Goal: Find specific page/section: Find specific page/section

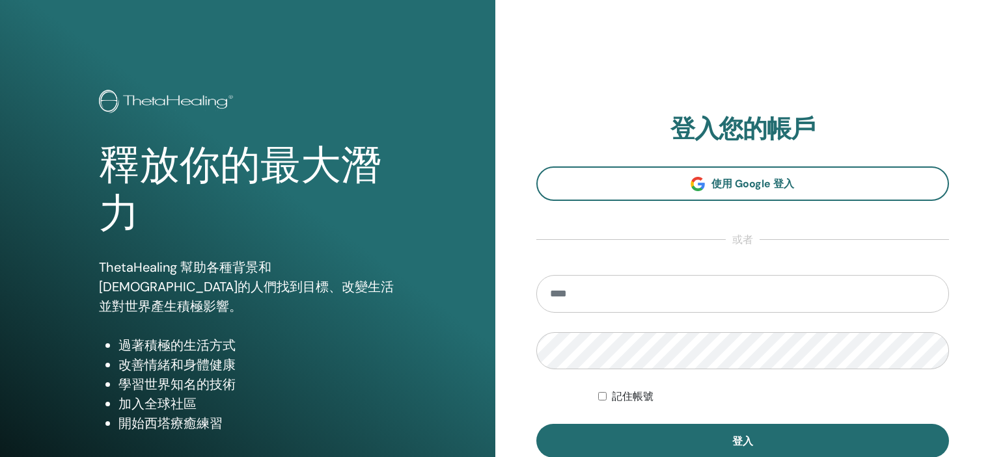
scroll to position [65, 0]
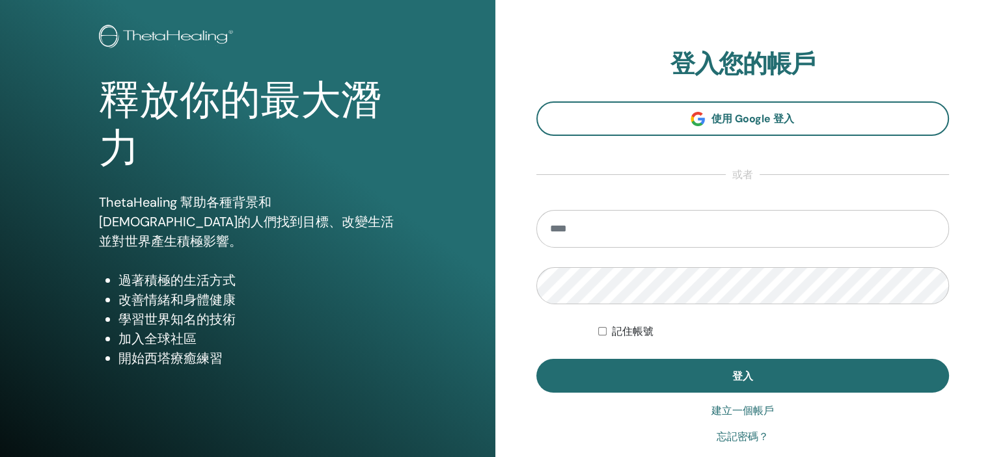
click at [600, 234] on input "email" at bounding box center [742, 229] width 413 height 38
type input "**********"
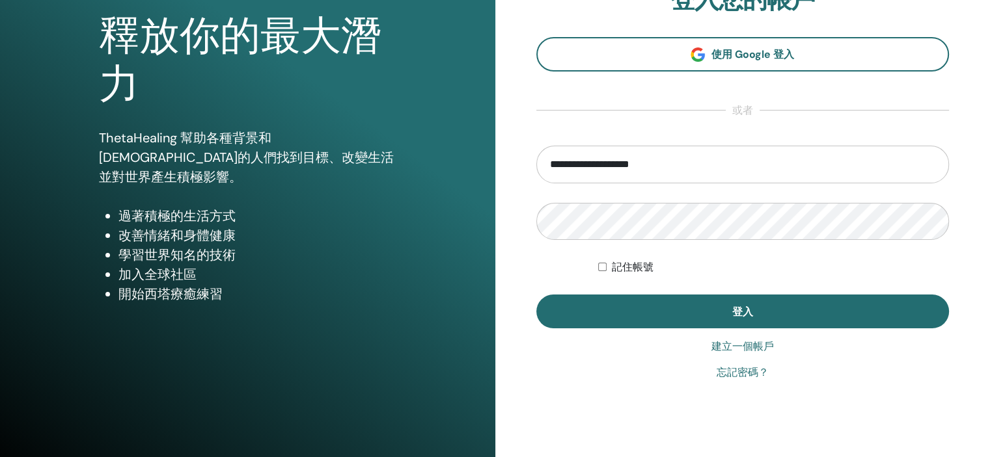
scroll to position [130, 0]
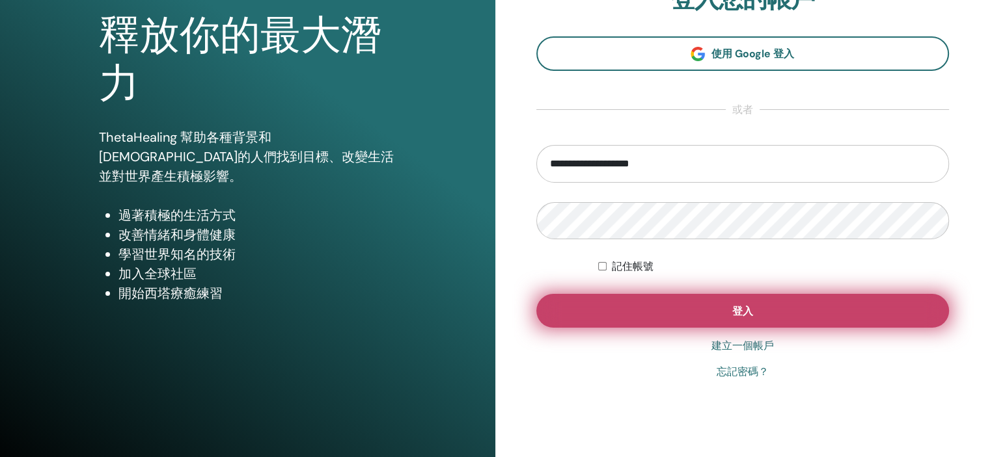
click at [686, 305] on button "登入" at bounding box center [742, 311] width 413 height 34
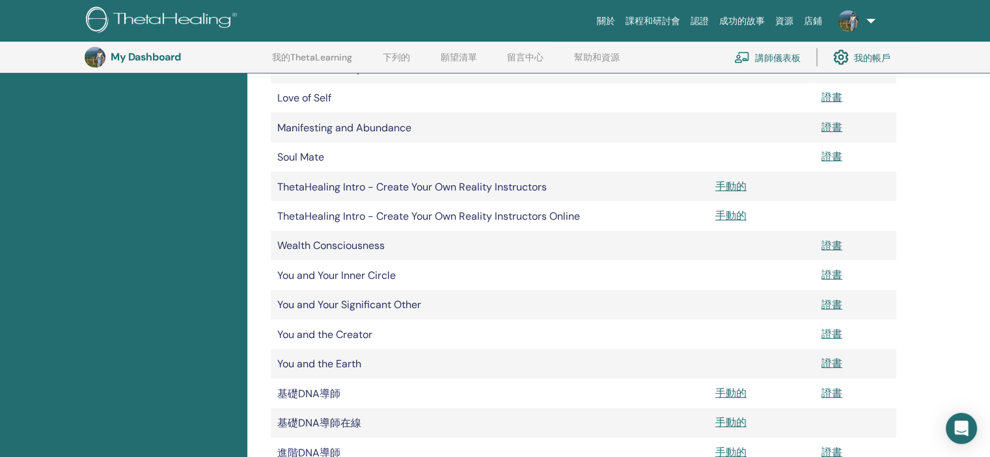
scroll to position [422, 0]
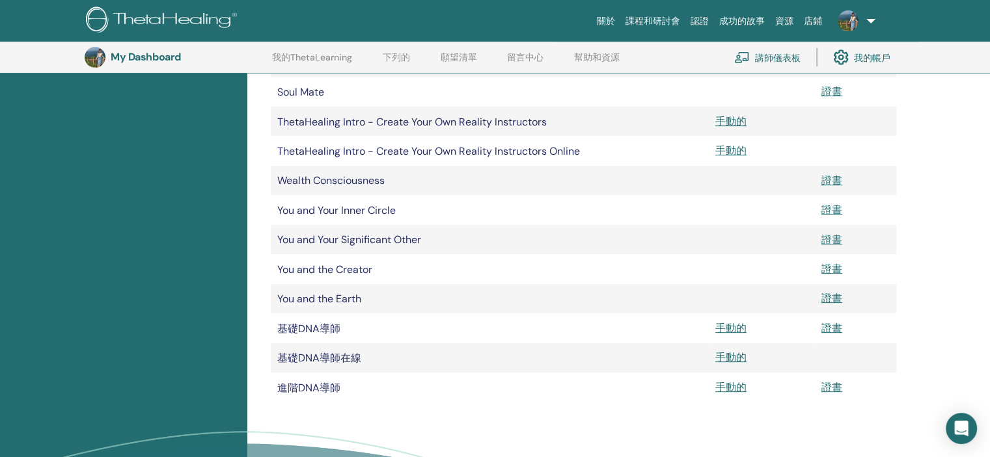
click at [785, 61] on font "講師儀表板" at bounding box center [778, 58] width 46 height 12
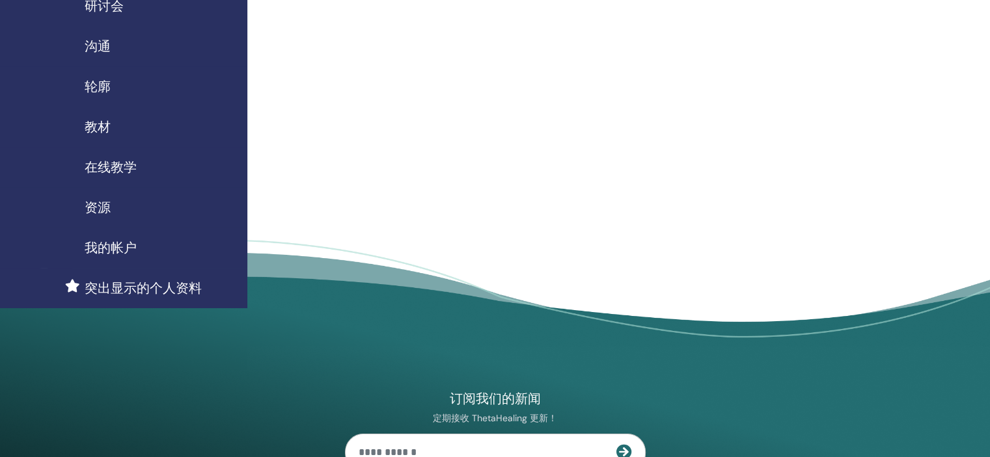
scroll to position [130, 0]
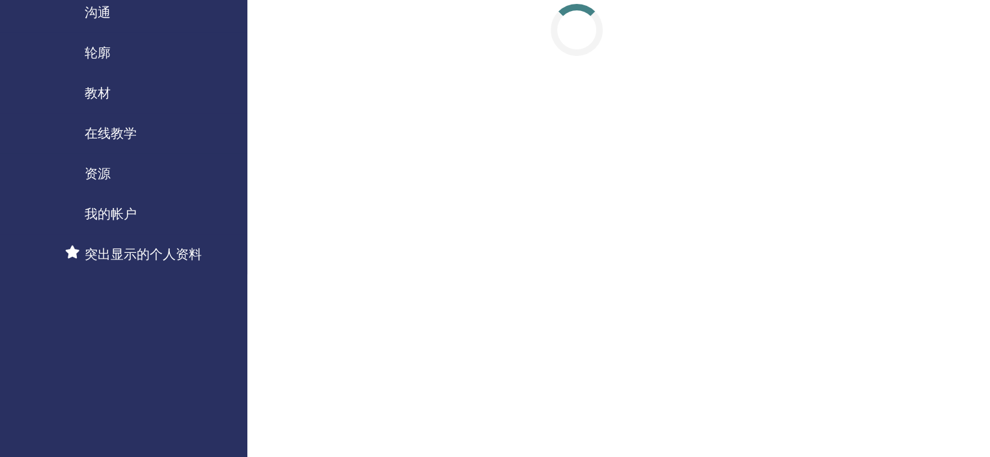
click at [145, 93] on div "教材" at bounding box center [123, 93] width 226 height 20
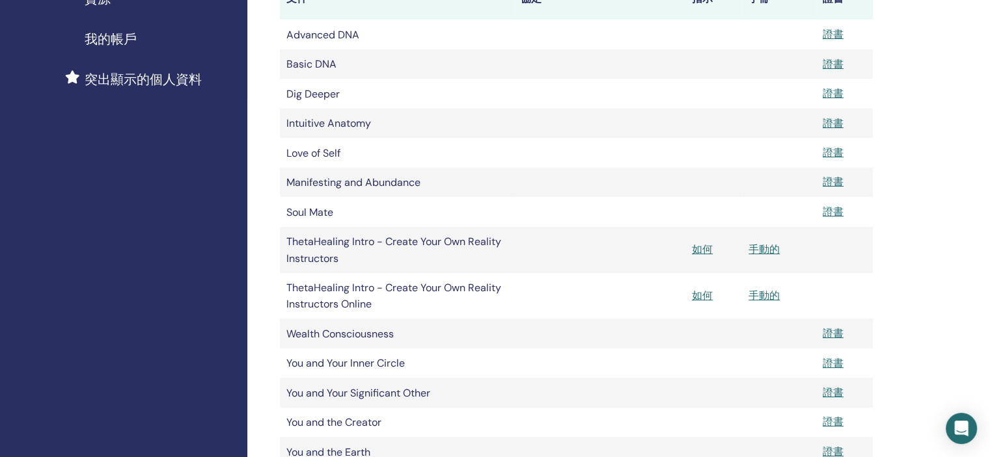
scroll to position [325, 0]
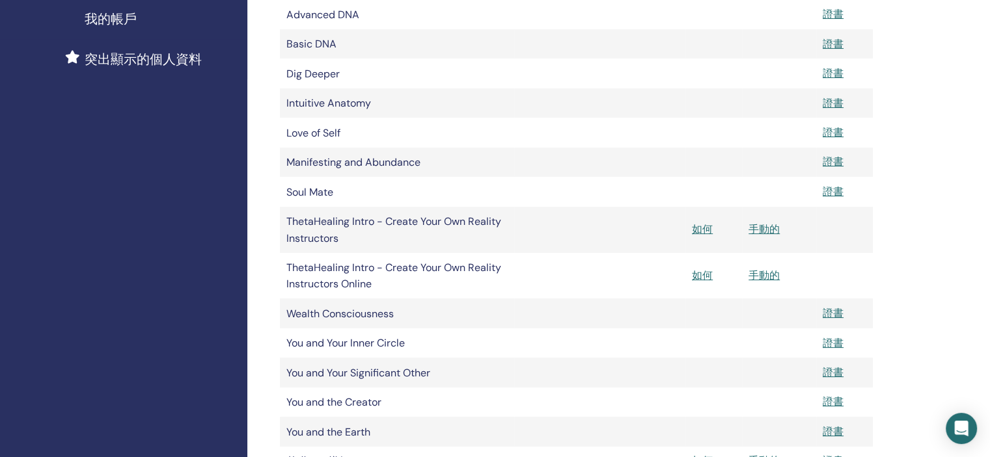
drag, startPoint x: 923, startPoint y: 1, endPoint x: 950, endPoint y: 258, distance: 258.5
click at [950, 258] on div "我的認證 ThetaHealing 從業者 ThetaHealing 講師 ThetaHealing Elective 教材 文件 協定 指示 手冊 證書 A…" at bounding box center [618, 216] width 742 height 1001
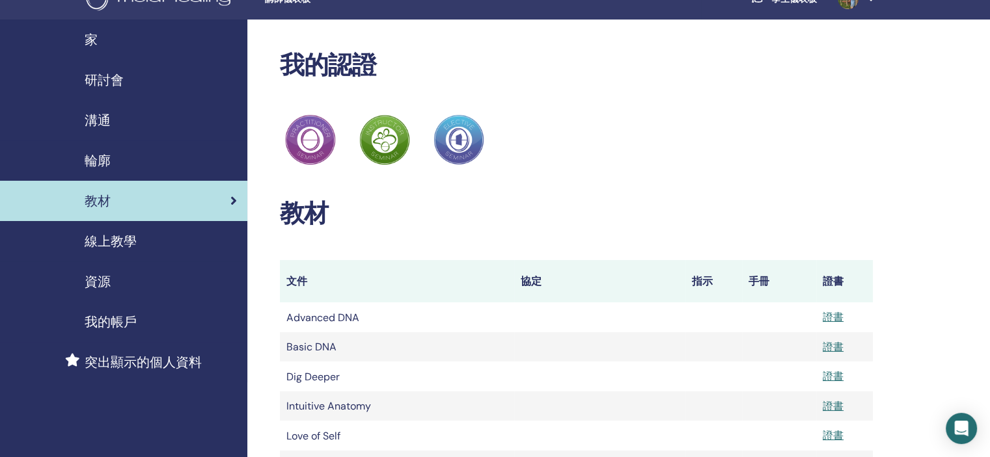
scroll to position [0, 0]
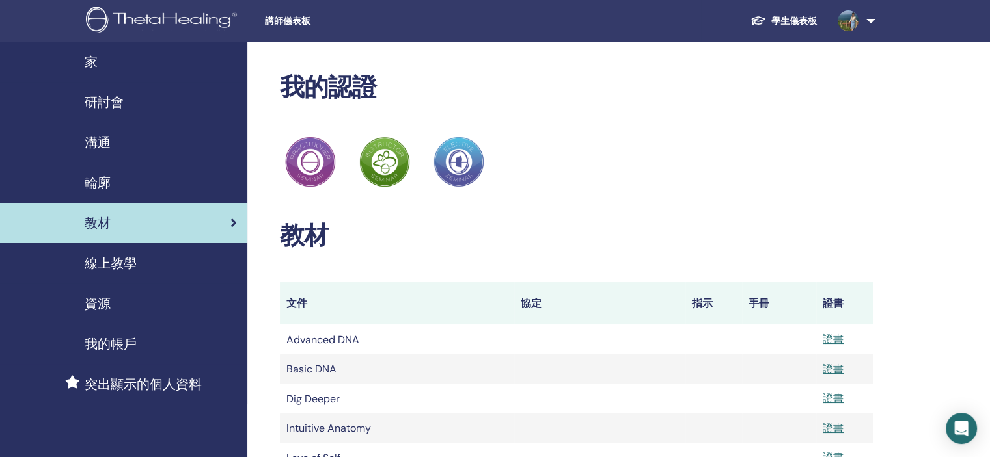
click at [797, 18] on font "學生儀表板" at bounding box center [794, 21] width 46 height 12
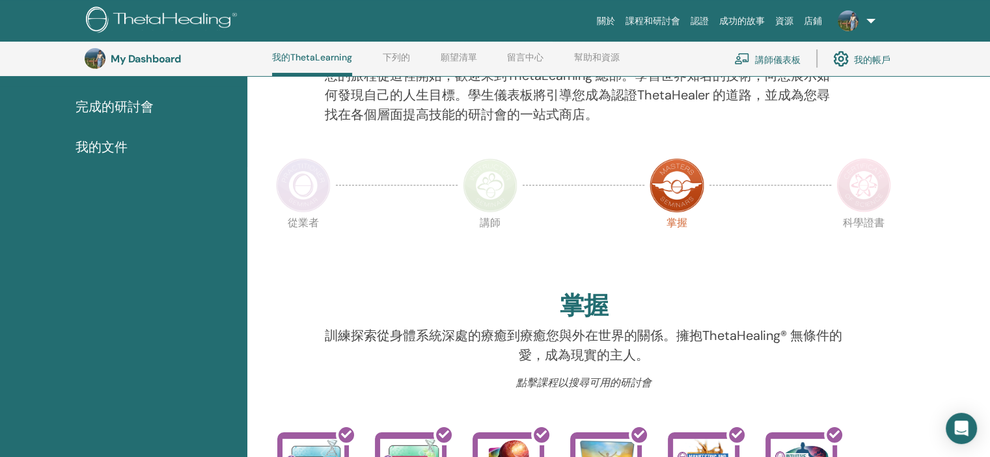
scroll to position [164, 0]
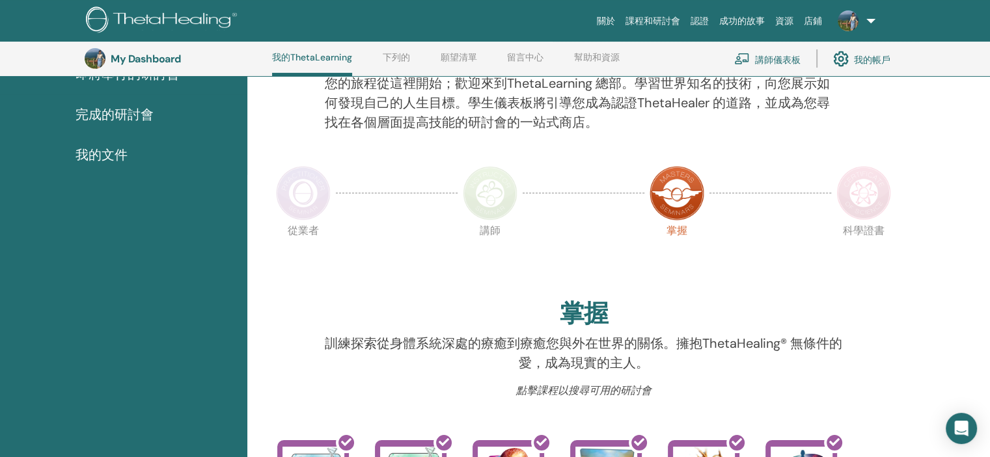
click at [763, 57] on font "講師儀表板" at bounding box center [778, 59] width 46 height 12
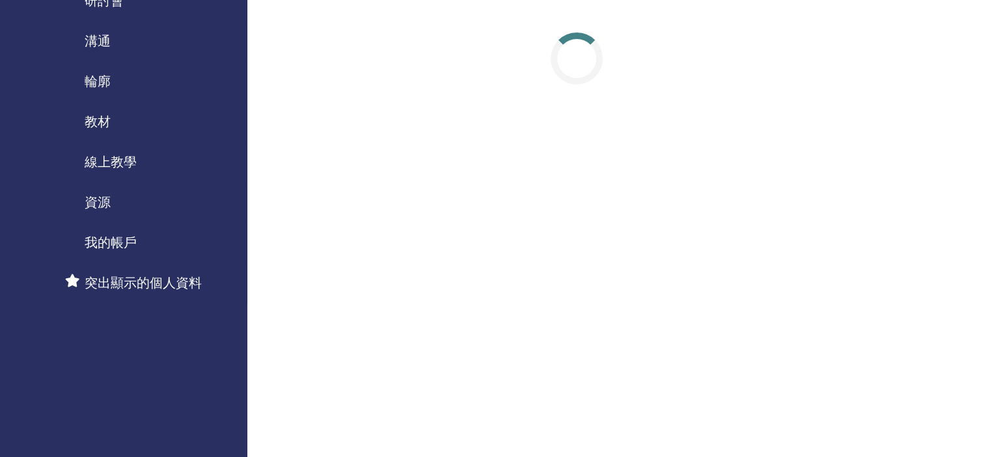
scroll to position [130, 0]
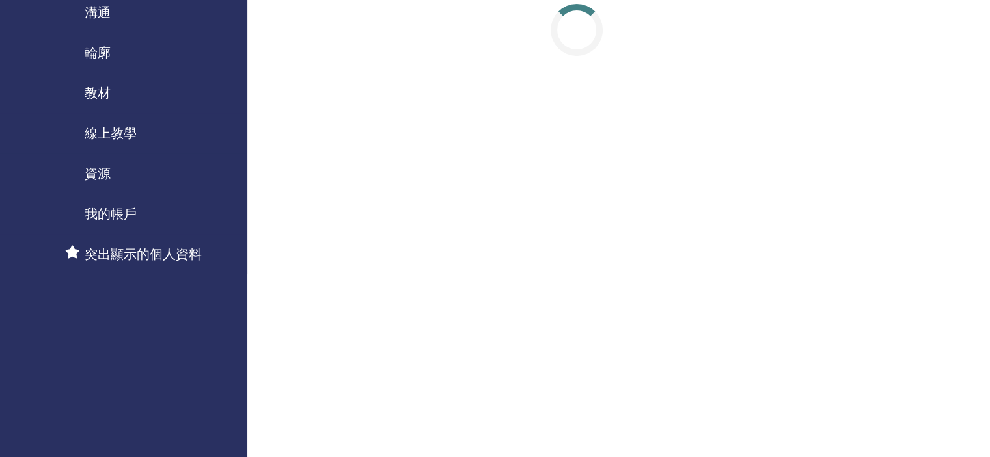
click at [107, 88] on font "教材" at bounding box center [98, 93] width 26 height 17
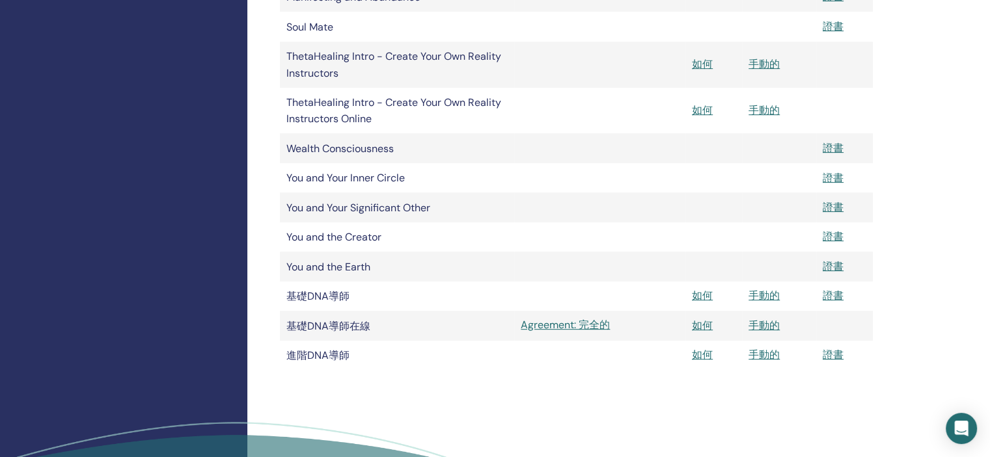
scroll to position [521, 0]
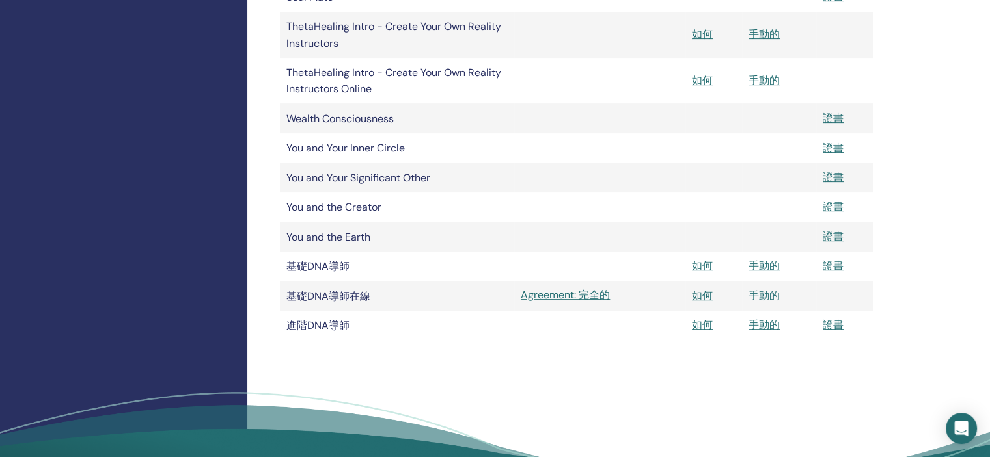
click at [771, 303] on font "手動的" at bounding box center [763, 296] width 31 height 14
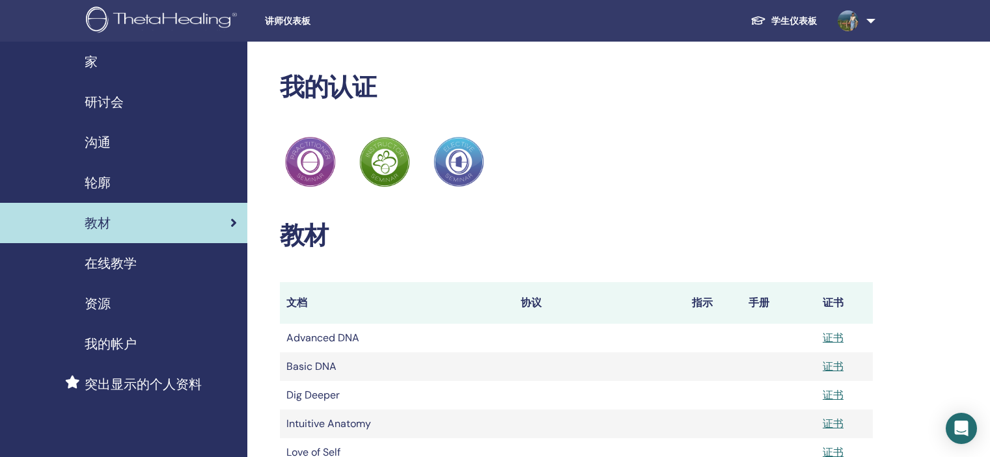
scroll to position [563, 0]
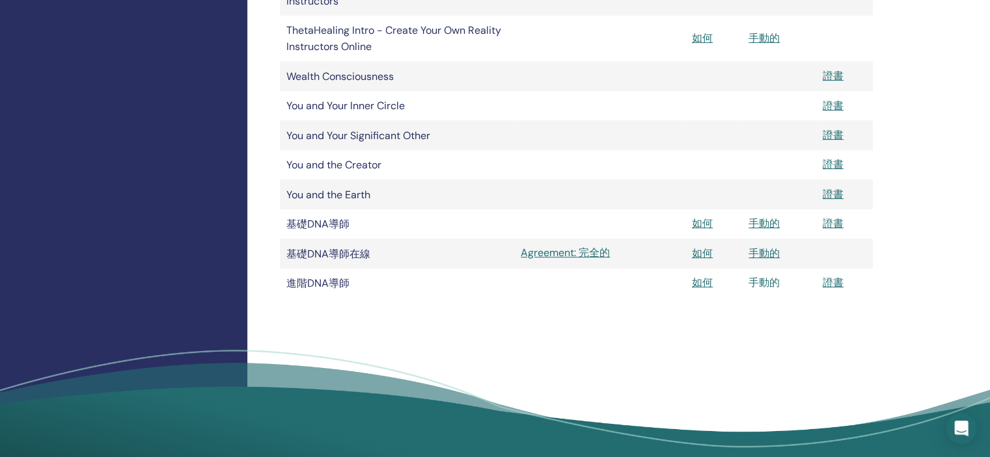
click at [763, 290] on font "手動的" at bounding box center [763, 283] width 31 height 14
